Goal: Use online tool/utility: Utilize a website feature to perform a specific function

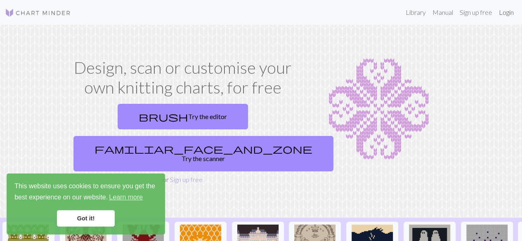
click at [506, 14] on link "Login" at bounding box center [506, 12] width 21 height 17
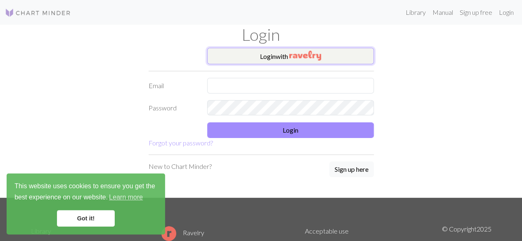
click at [262, 58] on button "Login with" at bounding box center [290, 56] width 167 height 17
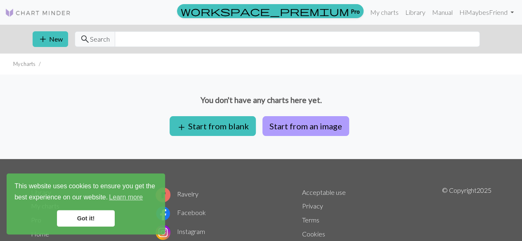
click at [286, 128] on button "Start from an image" at bounding box center [305, 126] width 87 height 20
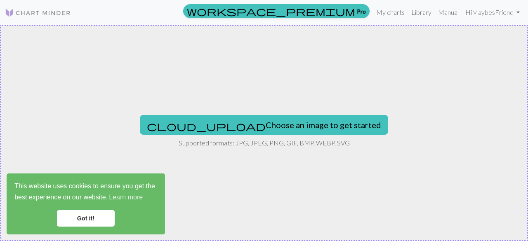
click at [75, 218] on link "Got it!" at bounding box center [86, 218] width 58 height 17
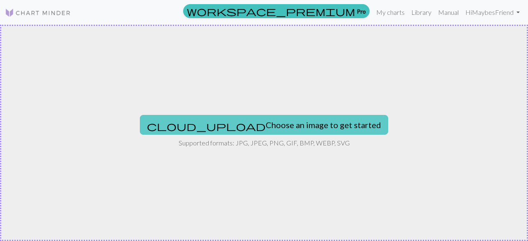
click at [241, 126] on button "cloud_upload Choose an image to get started" at bounding box center [264, 125] width 248 height 20
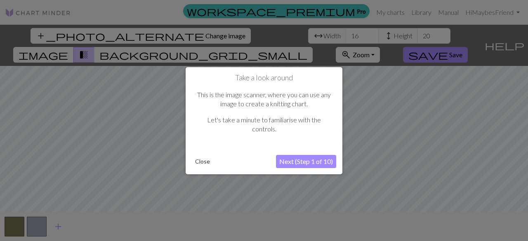
click at [208, 161] on button "Close" at bounding box center [202, 162] width 21 height 12
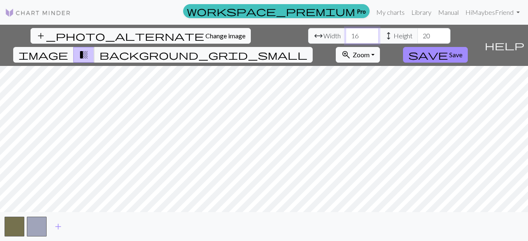
click at [346, 36] on input "16" at bounding box center [362, 36] width 33 height 16
type input "1"
type input "70"
click at [418, 37] on input "20" at bounding box center [434, 36] width 33 height 16
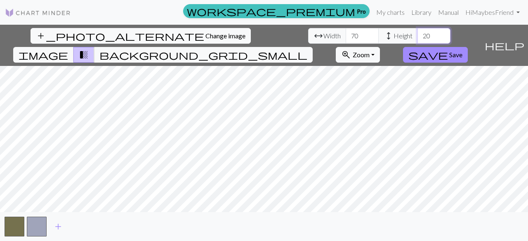
type input "2"
type input "80"
click at [51, 227] on button "add" at bounding box center [58, 227] width 21 height 16
click at [74, 227] on button "add" at bounding box center [80, 227] width 21 height 16
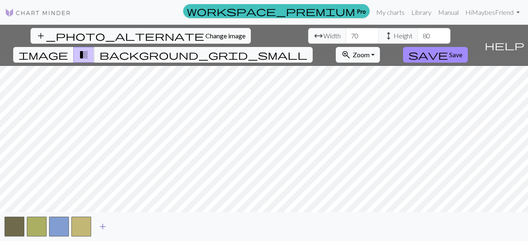
click at [103, 224] on span "add" at bounding box center [103, 227] width 10 height 12
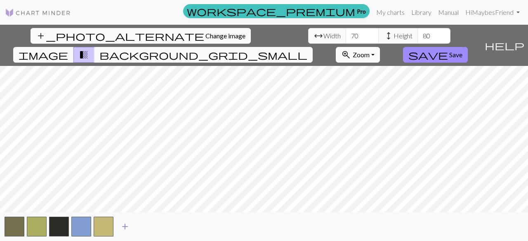
click at [125, 228] on span "add" at bounding box center [125, 227] width 10 height 12
click at [148, 227] on span "add" at bounding box center [147, 227] width 10 height 12
click at [170, 227] on span "add" at bounding box center [170, 227] width 10 height 12
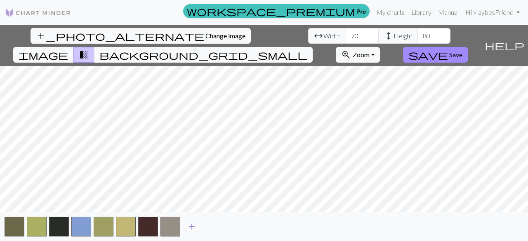
click at [194, 228] on span "add" at bounding box center [192, 227] width 10 height 12
click at [216, 227] on span "add" at bounding box center [214, 227] width 10 height 12
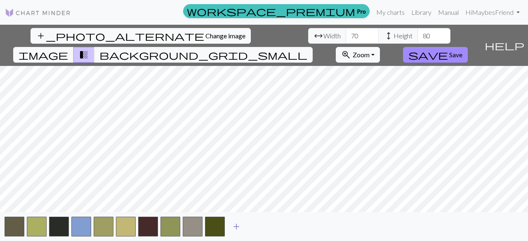
click at [238, 228] on span "add" at bounding box center [236, 227] width 10 height 12
click at [261, 229] on span "add" at bounding box center [259, 227] width 10 height 12
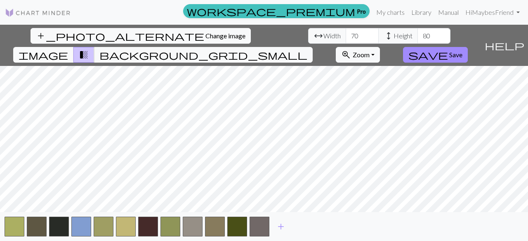
click at [68, 49] on span "image" at bounding box center [44, 55] width 50 height 12
click at [313, 47] on button "background_grid_small" at bounding box center [203, 55] width 219 height 16
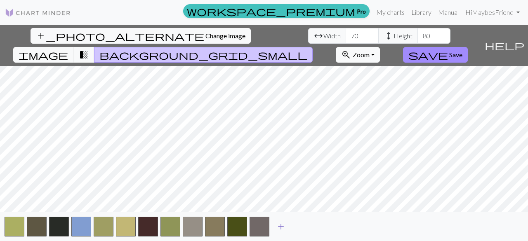
click at [276, 223] on span "add" at bounding box center [281, 227] width 10 height 12
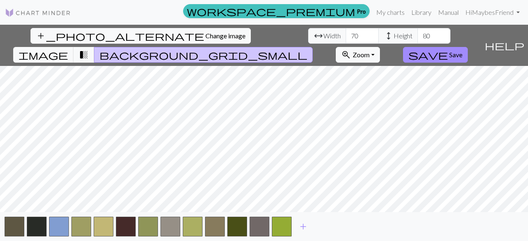
click at [292, 226] on div "add" at bounding box center [264, 227] width 528 height 29
